Goal: Information Seeking & Learning: Learn about a topic

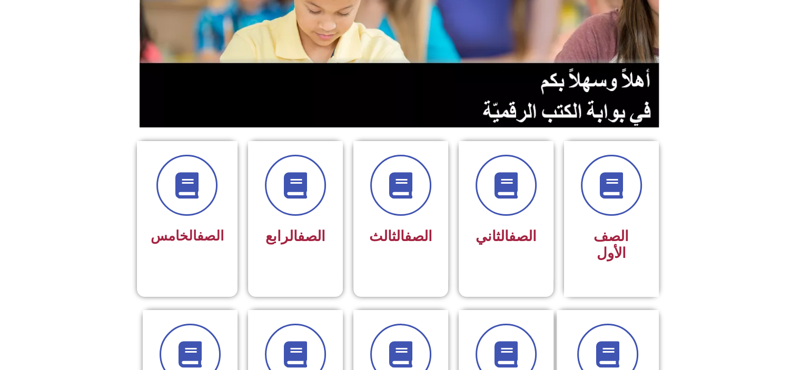
scroll to position [154, 0]
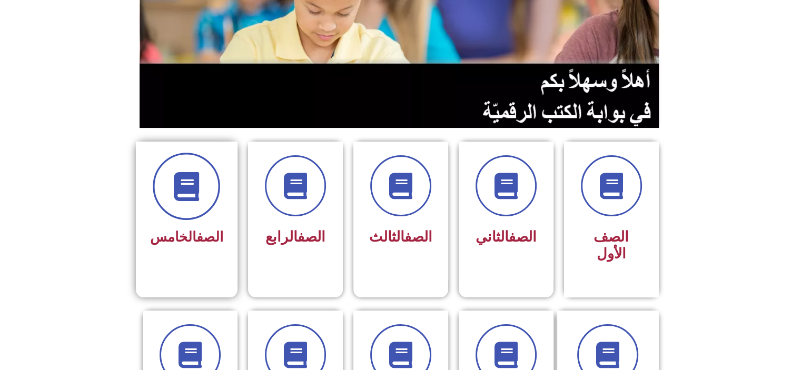
click at [194, 187] on icon at bounding box center [186, 186] width 29 height 29
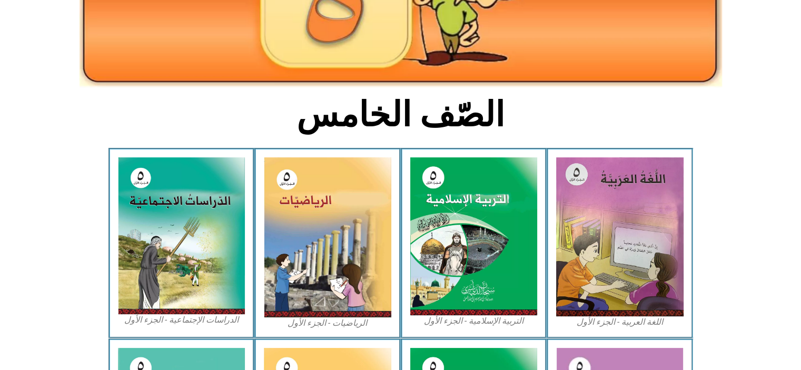
scroll to position [186, 0]
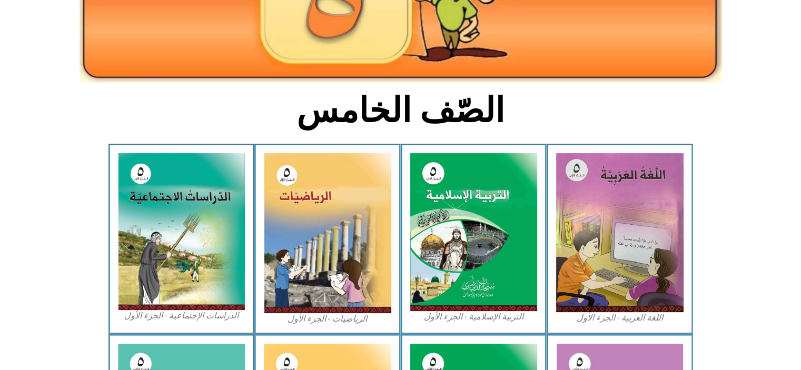
click at [600, 216] on img at bounding box center [619, 232] width 127 height 159
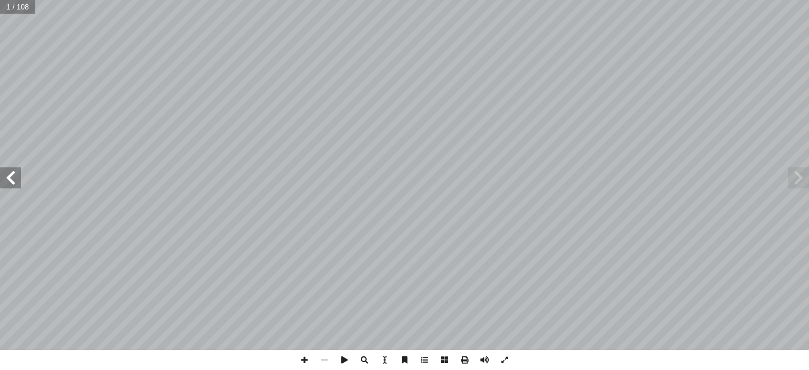
click at [808, 174] on span at bounding box center [798, 177] width 21 height 21
click at [805, 177] on span at bounding box center [798, 177] width 21 height 21
click at [5, 186] on span at bounding box center [10, 177] width 21 height 21
click at [6, 183] on span at bounding box center [10, 177] width 21 height 21
click at [1, 183] on span at bounding box center [10, 177] width 21 height 21
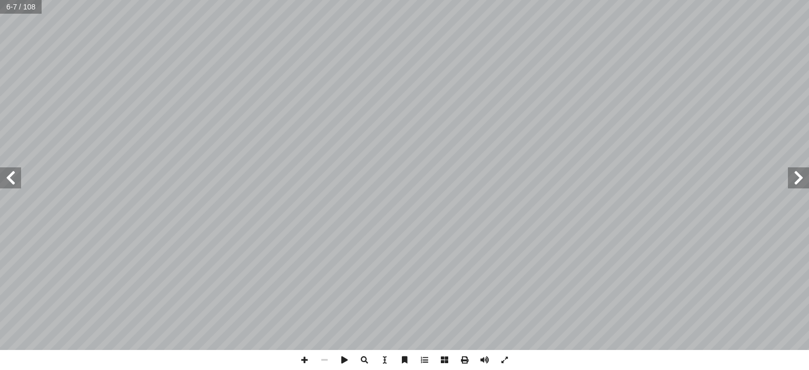
click at [2, 185] on span at bounding box center [10, 177] width 21 height 21
click at [11, 173] on span at bounding box center [10, 177] width 21 height 21
